Goal: Information Seeking & Learning: Learn about a topic

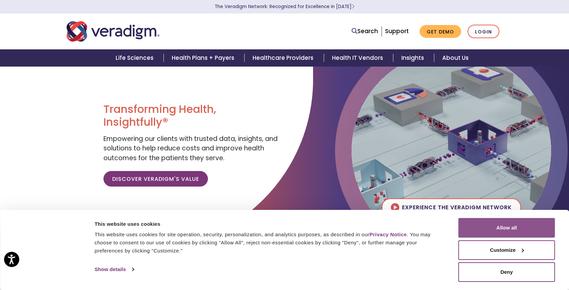
click at [490, 229] on button "Allow all" at bounding box center [507, 228] width 97 height 20
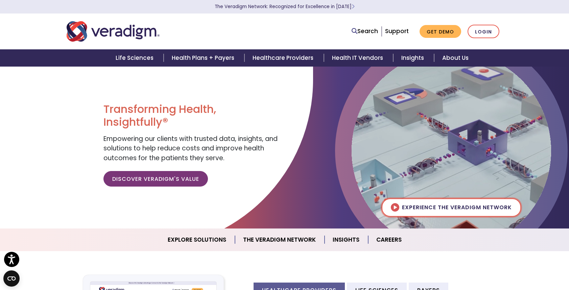
click at [391, 207] on img at bounding box center [452, 151] width 200 height 200
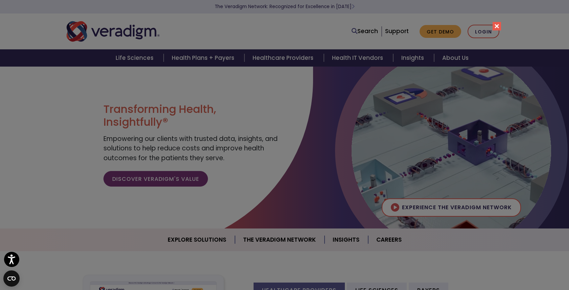
click at [497, 25] on button "Close" at bounding box center [497, 26] width 8 height 8
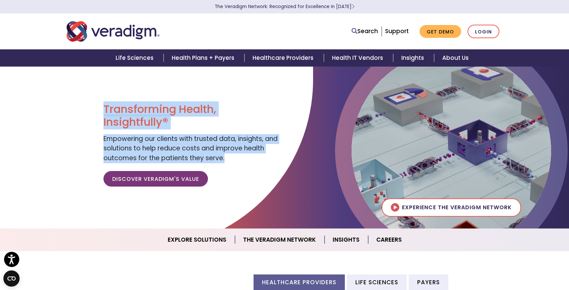
drag, startPoint x: 105, startPoint y: 110, endPoint x: 228, endPoint y: 160, distance: 133.6
click at [228, 160] on div "Transforming Health, Insightfully® Empowering our clients with trusted data, in…" at bounding box center [192, 147] width 176 height 89
copy div "Transforming Health, Insightfully® Empowering our clients with trusted data, in…"
